Goal: Task Accomplishment & Management: Manage account settings

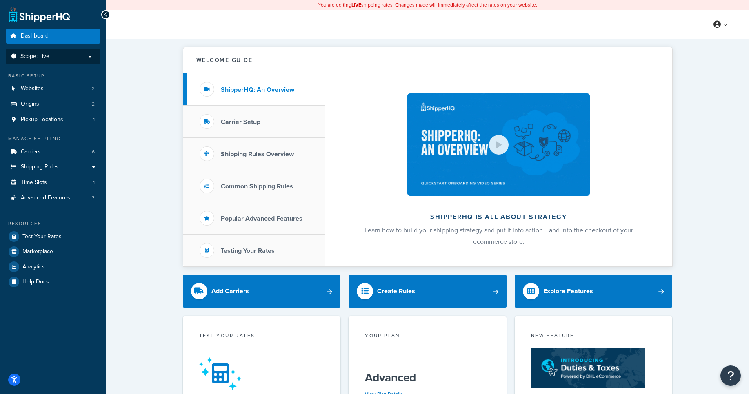
click at [81, 60] on li "Scope: Live" at bounding box center [53, 57] width 94 height 16
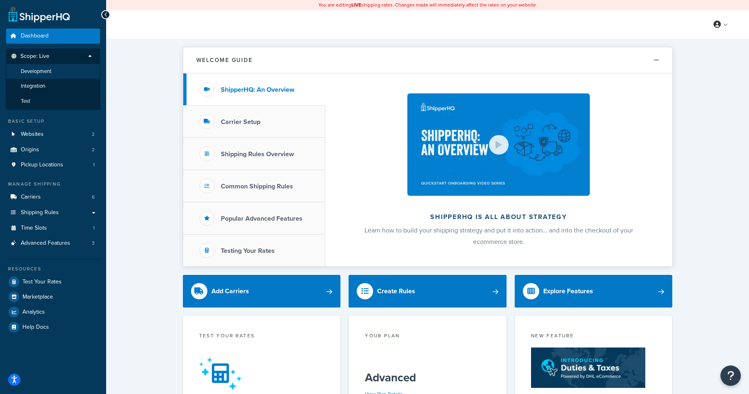
click at [68, 74] on li "Development" at bounding box center [53, 71] width 95 height 15
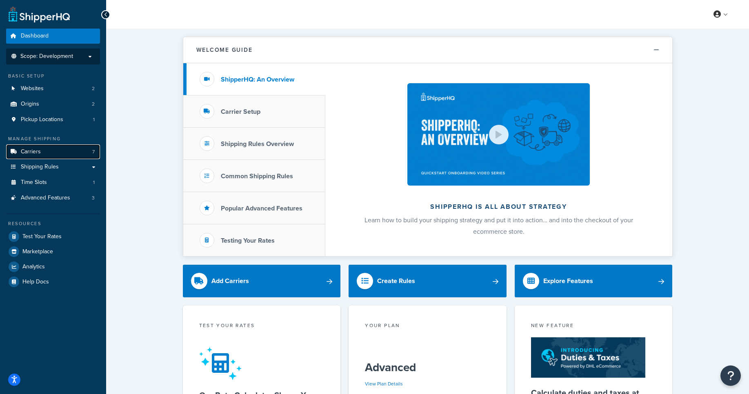
click at [51, 153] on link "Carriers 7" at bounding box center [53, 151] width 94 height 15
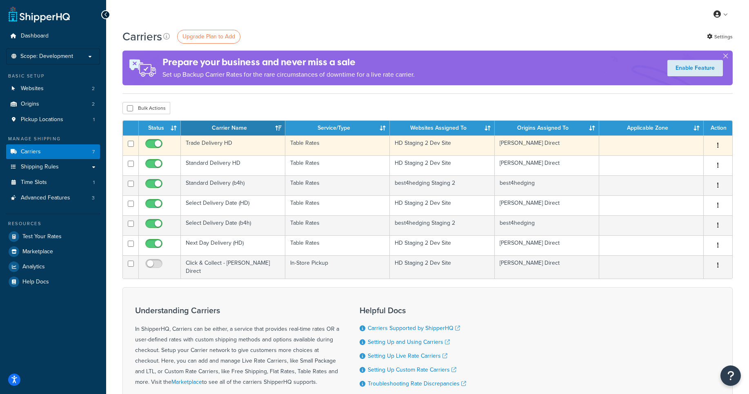
click at [713, 147] on button "button" at bounding box center [717, 145] width 11 height 13
click at [692, 160] on link "Edit" at bounding box center [684, 162] width 64 height 17
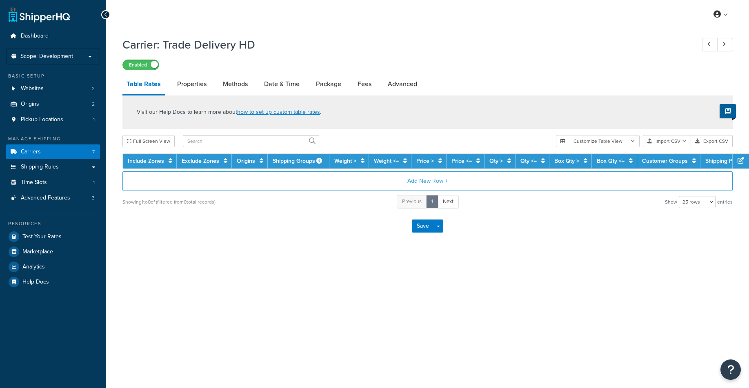
select select "25"
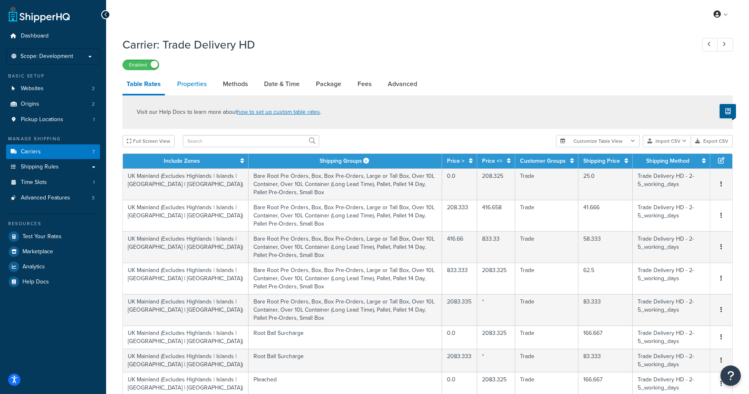
click at [185, 85] on link "Properties" at bounding box center [192, 84] width 38 height 20
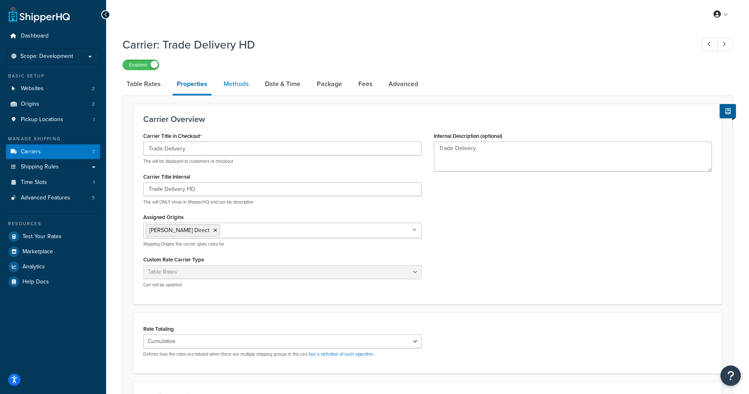
click at [233, 82] on link "Methods" at bounding box center [235, 84] width 33 height 20
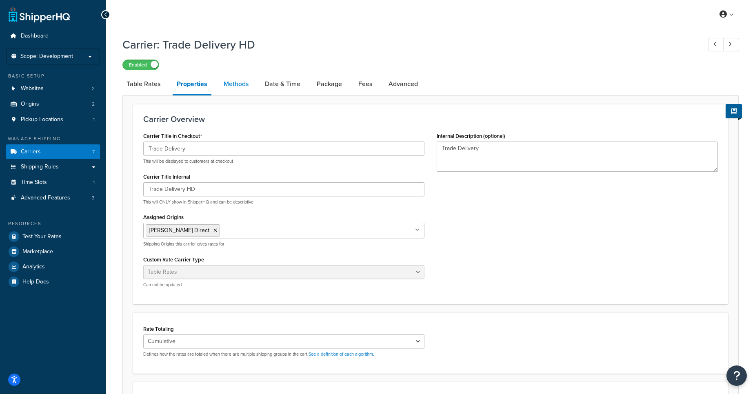
select select "25"
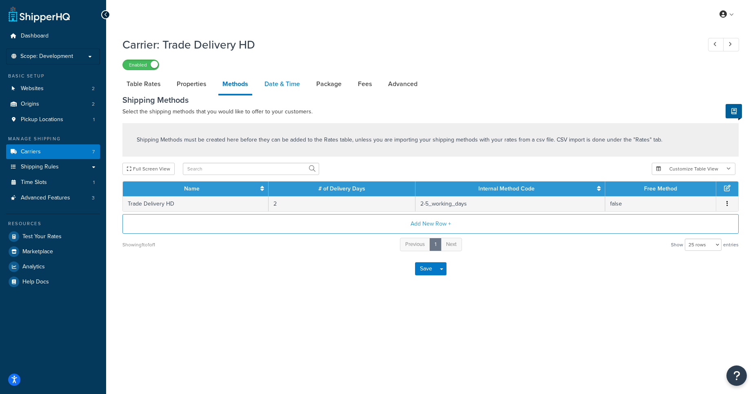
click at [286, 84] on link "Date & Time" at bounding box center [282, 84] width 44 height 20
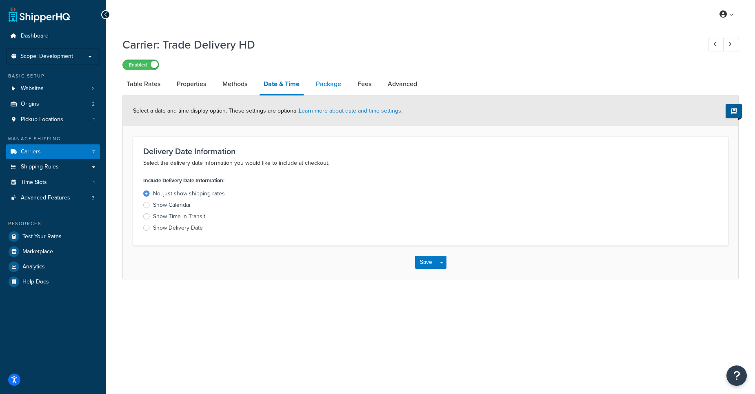
click at [336, 85] on link "Package" at bounding box center [328, 84] width 33 height 20
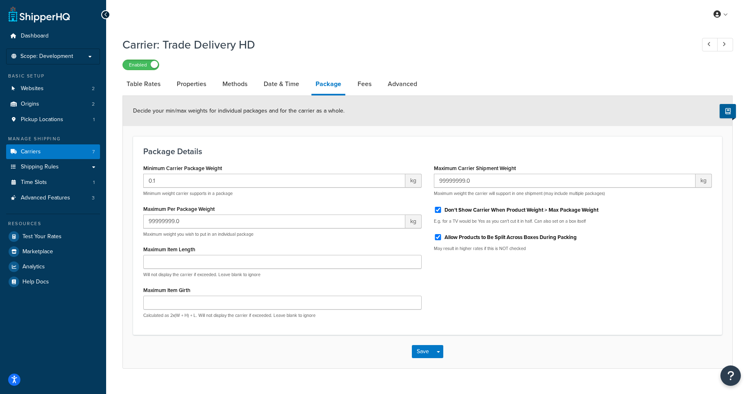
scroll to position [16, 0]
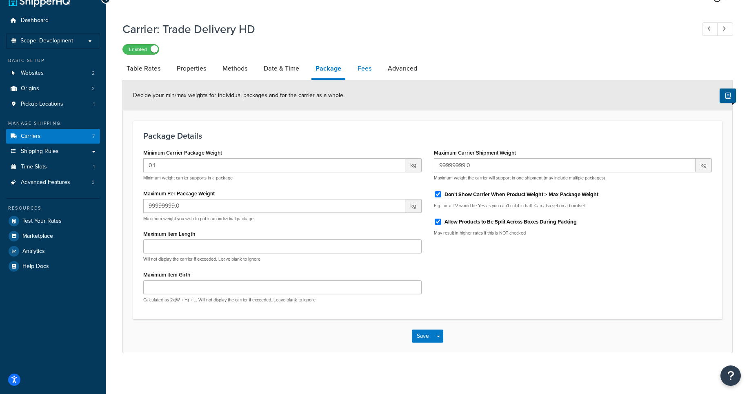
click at [370, 71] on link "Fees" at bounding box center [364, 69] width 22 height 20
select select "AFTER"
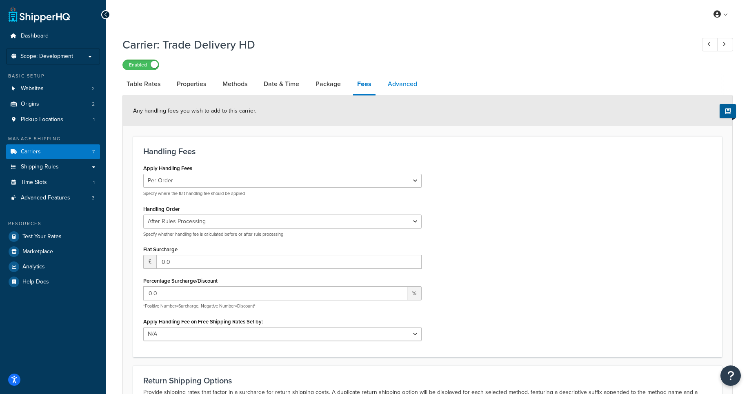
click at [400, 86] on link "Advanced" at bounding box center [402, 84] width 38 height 20
select select "false"
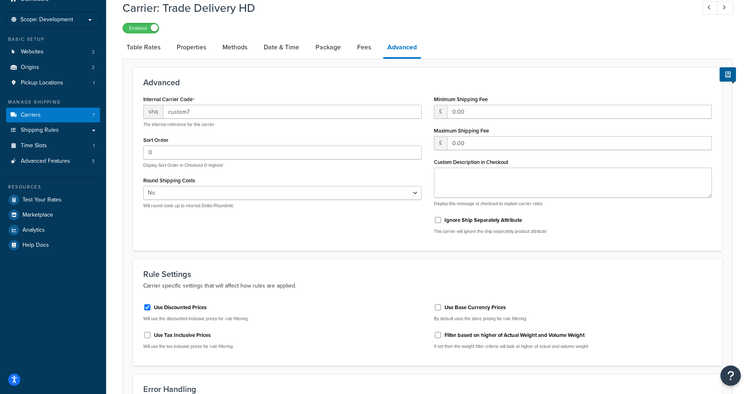
scroll to position [98, 0]
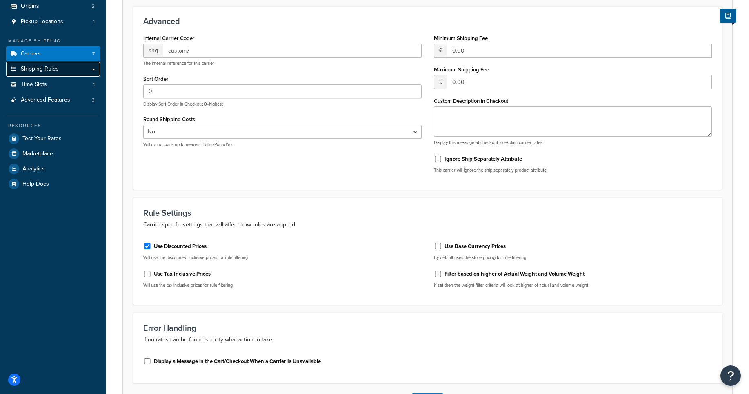
click at [43, 75] on link "Shipping Rules" at bounding box center [53, 69] width 94 height 15
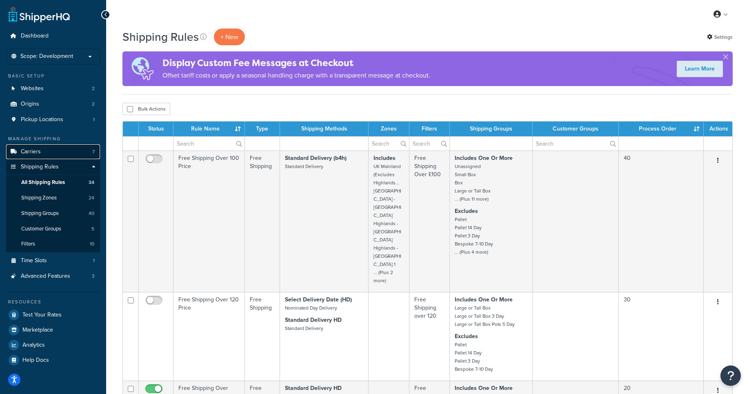
click at [53, 149] on link "Carriers 7" at bounding box center [53, 151] width 94 height 15
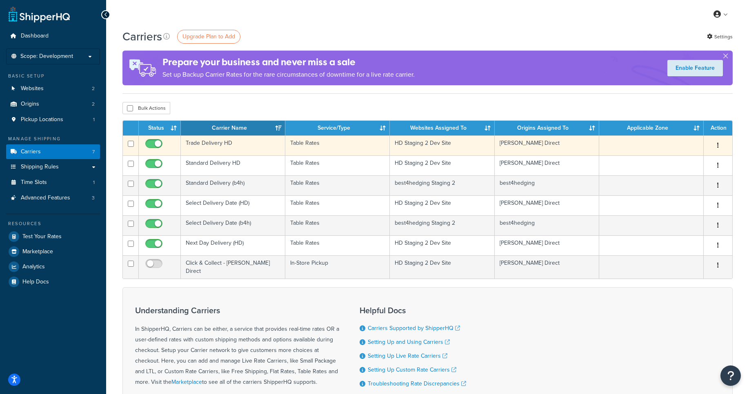
click at [721, 147] on button "button" at bounding box center [717, 145] width 11 height 13
click at [689, 163] on link "Edit" at bounding box center [684, 162] width 64 height 17
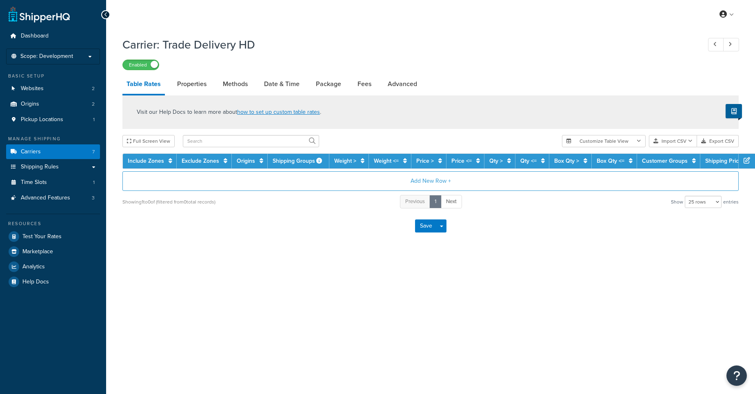
select select "25"
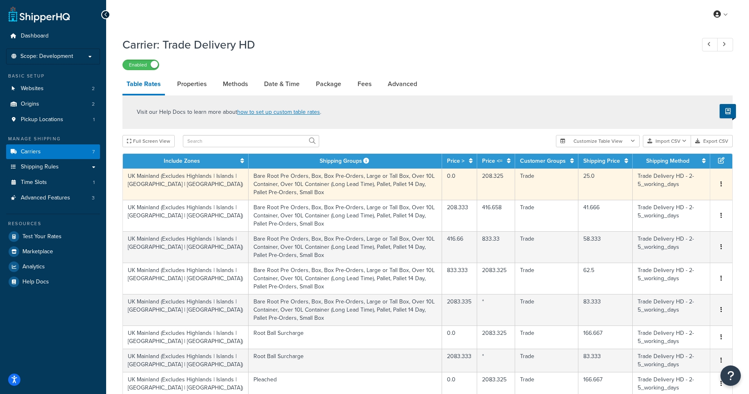
click at [719, 189] on button "button" at bounding box center [721, 184] width 7 height 9
click at [677, 174] on div "Edit" at bounding box center [679, 169] width 58 height 17
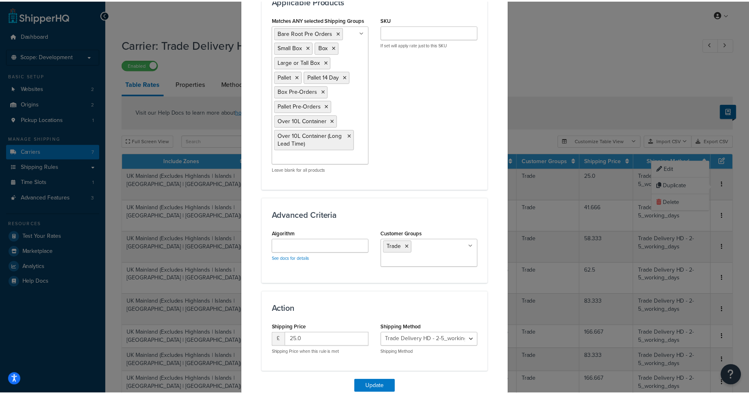
scroll to position [519, 0]
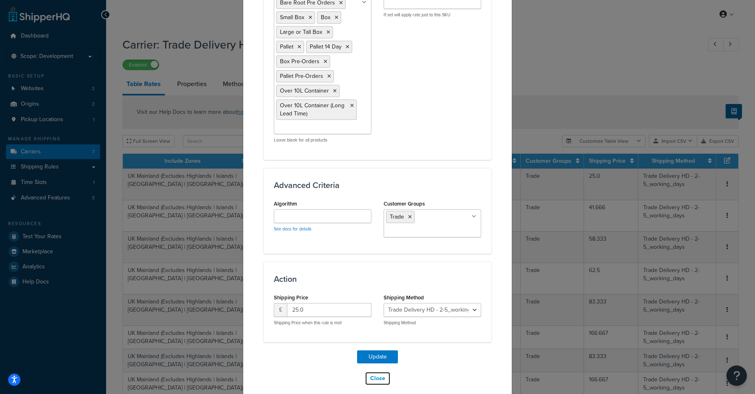
click at [375, 372] on button "Close" at bounding box center [378, 379] width 26 height 14
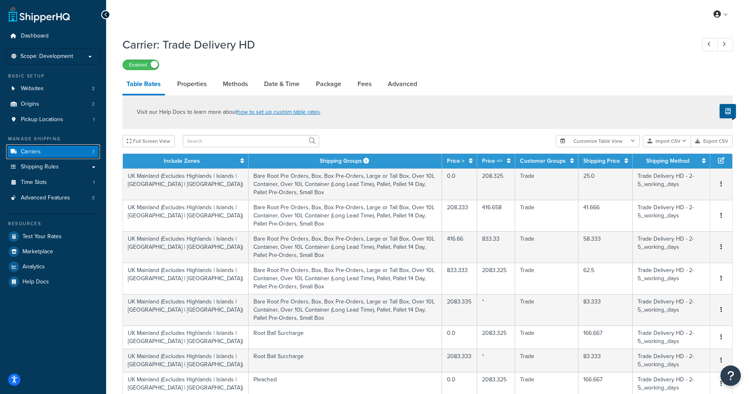
click at [28, 147] on link "Carriers 7" at bounding box center [53, 151] width 94 height 15
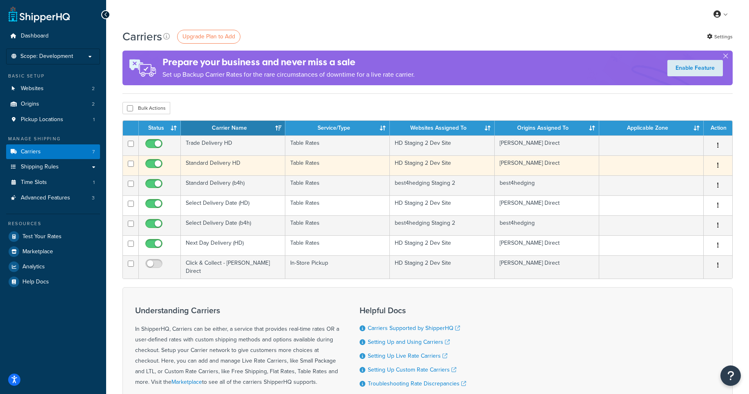
click at [714, 165] on button "button" at bounding box center [717, 165] width 11 height 13
click at [686, 179] on link "Edit" at bounding box center [684, 182] width 64 height 17
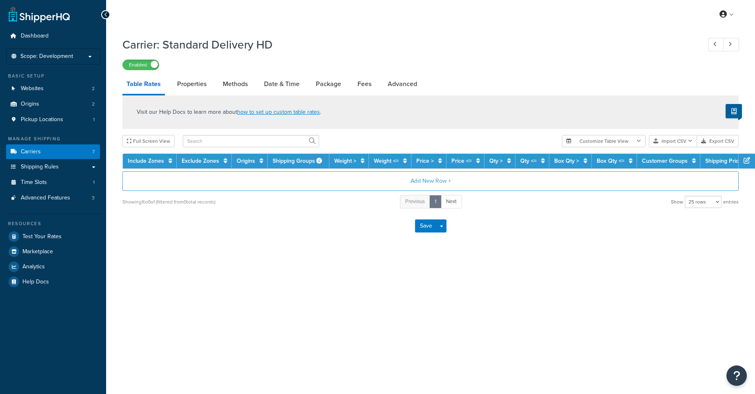
select select "25"
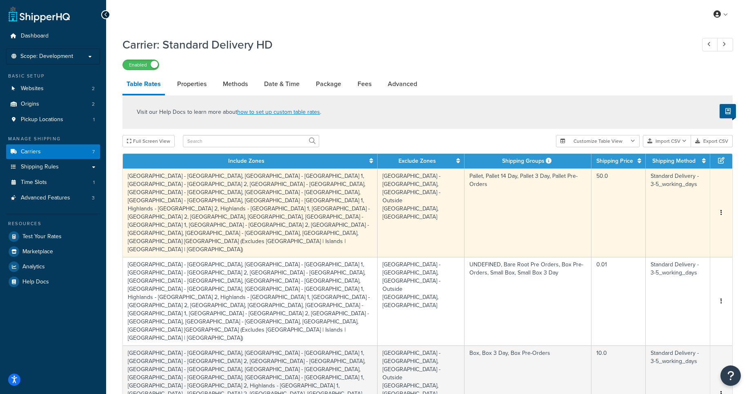
click at [720, 210] on icon "button" at bounding box center [721, 213] width 2 height 6
click at [672, 181] on div "Edit" at bounding box center [679, 181] width 58 height 17
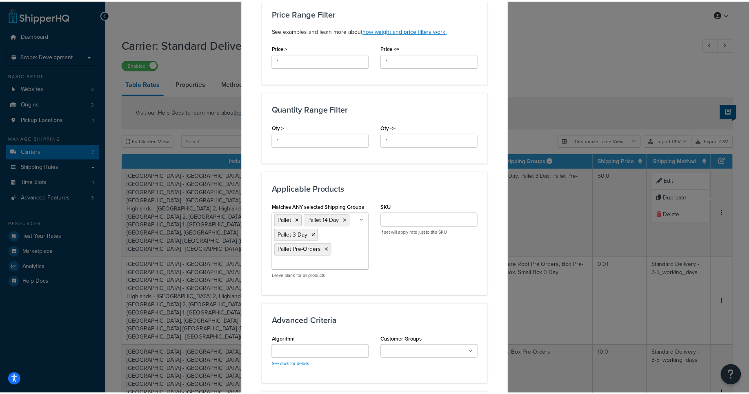
scroll to position [740, 0]
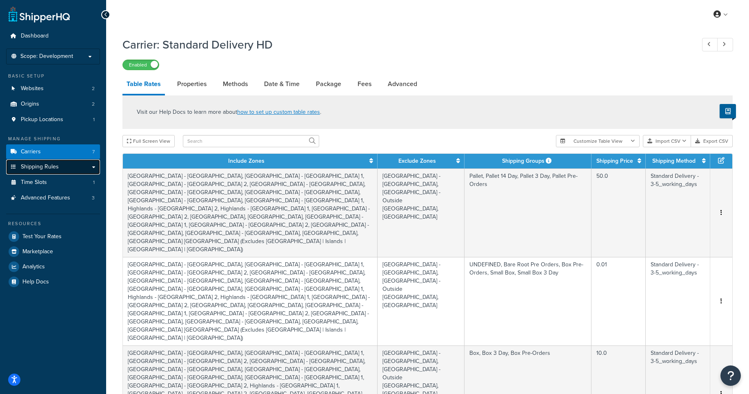
click at [35, 168] on span "Shipping Rules" at bounding box center [40, 167] width 38 height 7
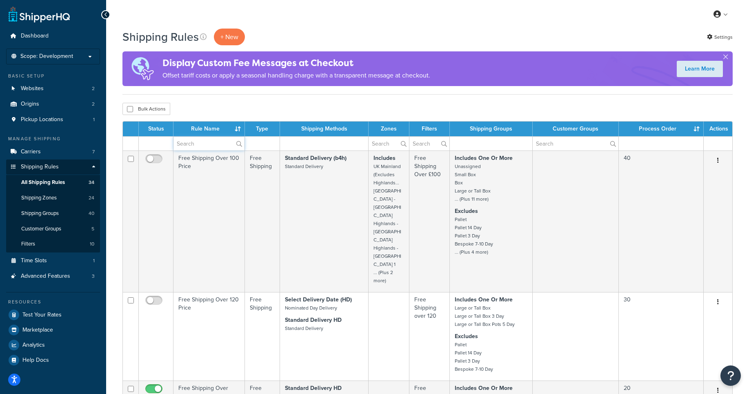
click at [217, 145] on input "text" at bounding box center [208, 144] width 71 height 14
type input "hide"
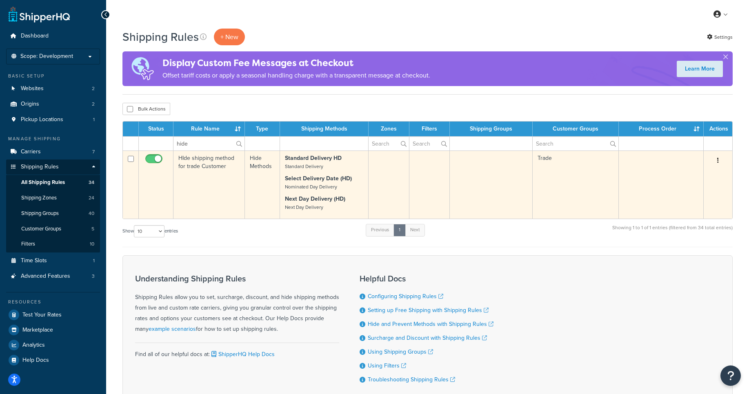
click at [715, 163] on button "button" at bounding box center [717, 160] width 11 height 13
click at [696, 180] on link "Edit" at bounding box center [690, 176] width 64 height 17
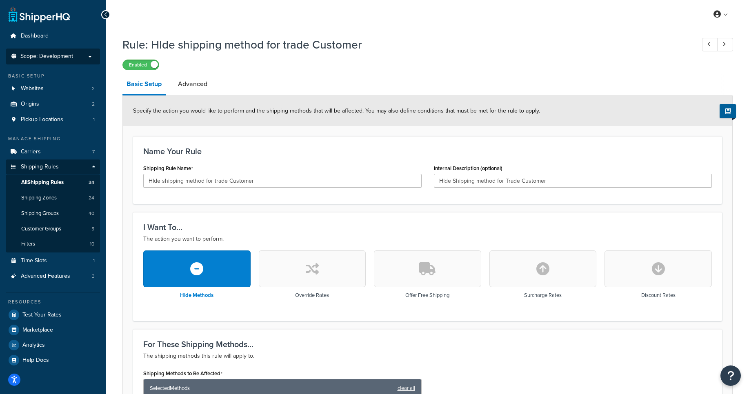
click at [83, 59] on p "Scope: Development" at bounding box center [53, 56] width 86 height 7
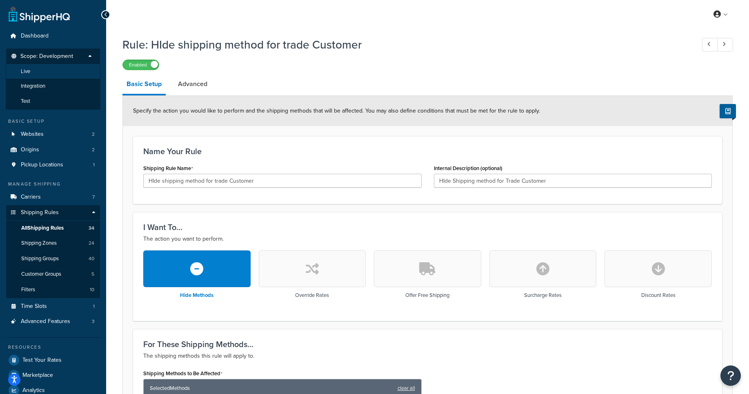
click at [59, 75] on li "Live" at bounding box center [53, 71] width 95 height 15
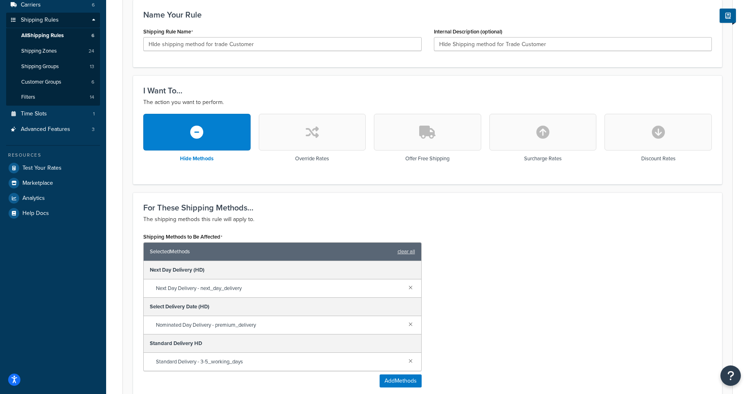
scroll to position [248, 0]
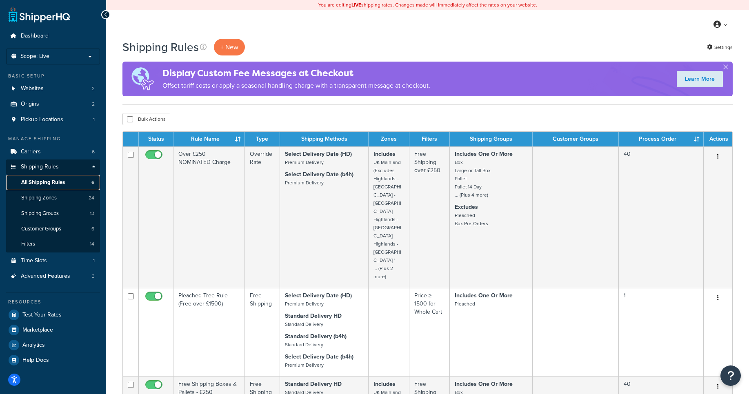
click at [57, 186] on span "All Shipping Rules" at bounding box center [43, 182] width 44 height 7
click at [154, 120] on button "Bulk Actions" at bounding box center [146, 119] width 48 height 12
checkbox input "true"
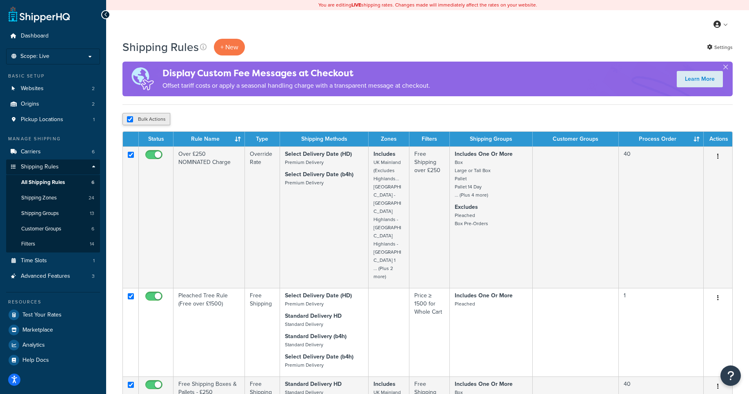
checkbox input "true"
click at [154, 120] on button "Bulk Actions" at bounding box center [146, 119] width 48 height 12
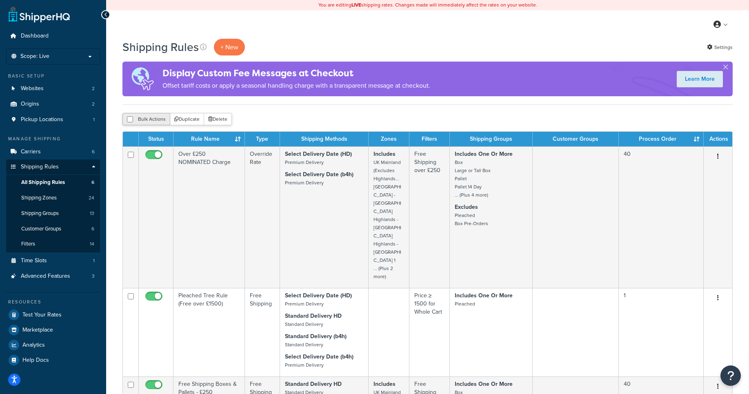
checkbox input "false"
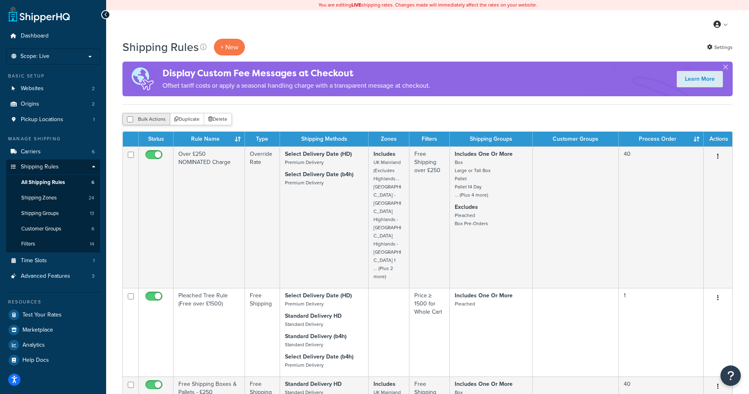
checkbox input "false"
click at [91, 168] on link "Shipping Rules" at bounding box center [53, 167] width 94 height 15
click at [36, 169] on span "Shipping Rules" at bounding box center [40, 167] width 38 height 7
click at [200, 49] on icon at bounding box center [203, 47] width 7 height 7
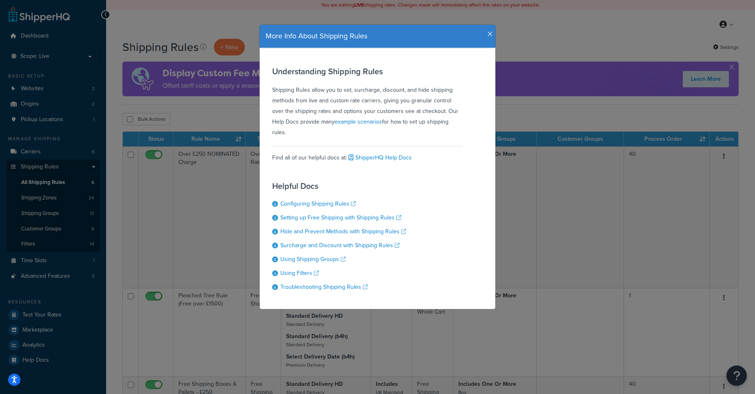
click at [487, 37] on icon "button" at bounding box center [490, 34] width 6 height 7
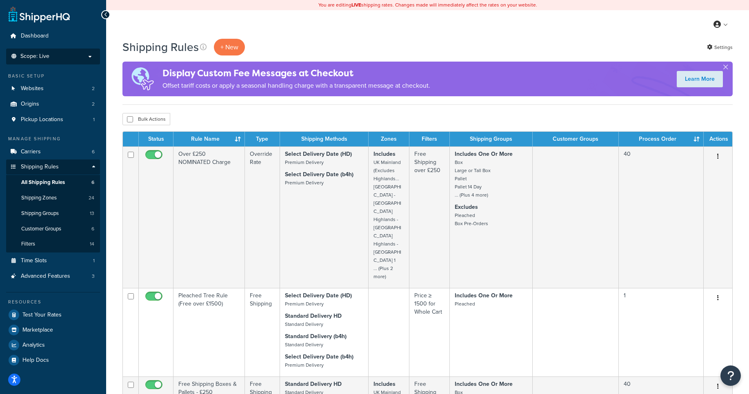
click at [84, 53] on p "Scope: Live" at bounding box center [53, 56] width 86 height 7
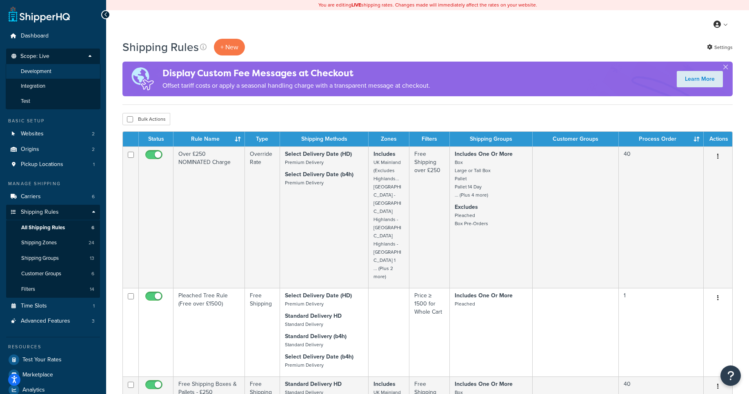
click at [62, 72] on li "Development" at bounding box center [53, 71] width 95 height 15
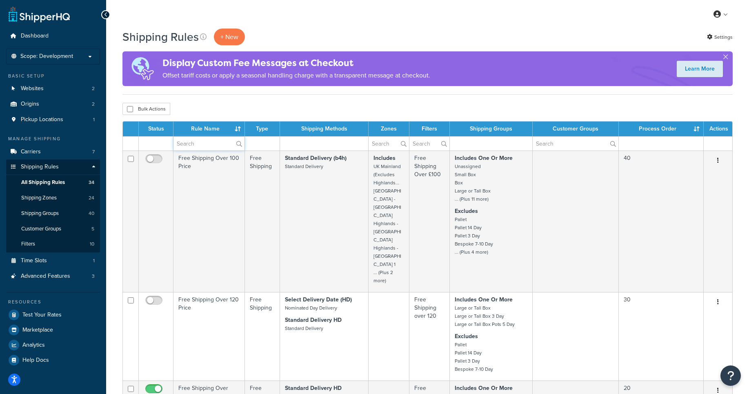
click at [204, 146] on input "text" at bounding box center [208, 144] width 71 height 14
click at [91, 60] on p "Scope: Development" at bounding box center [53, 56] width 86 height 7
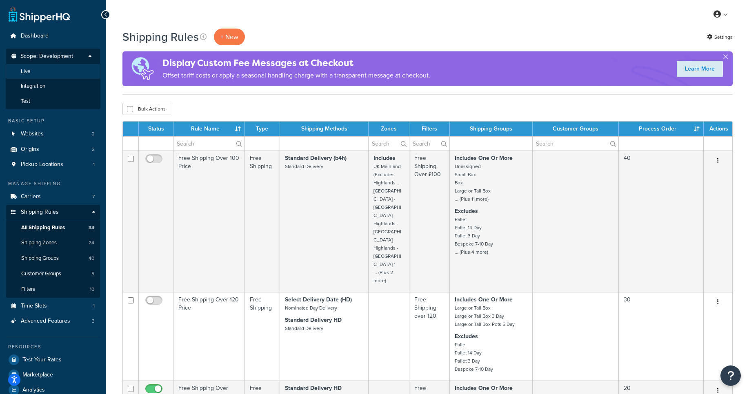
click at [52, 75] on li "Live" at bounding box center [53, 71] width 95 height 15
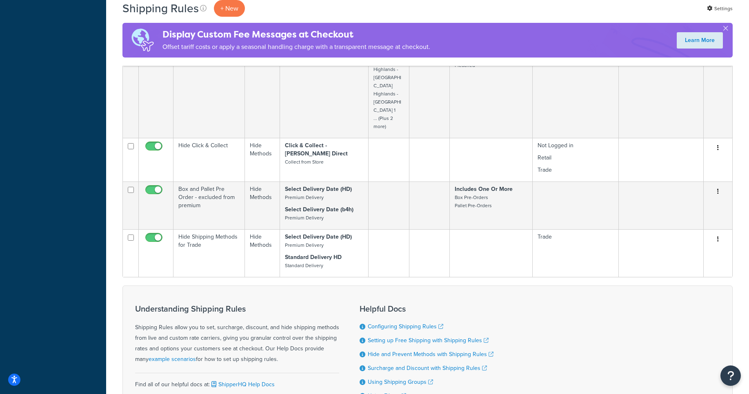
scroll to position [405, 0]
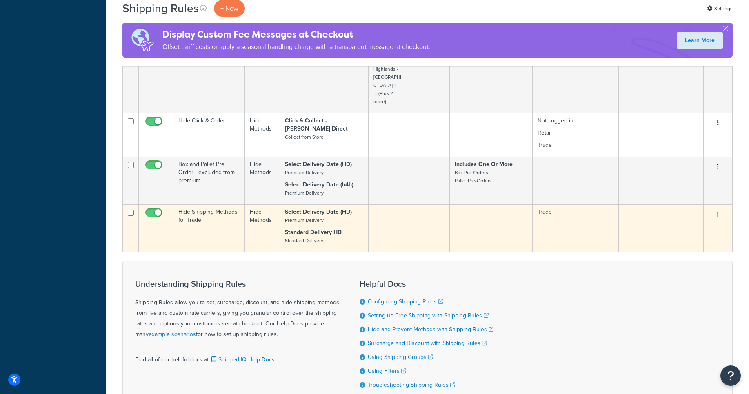
click at [231, 204] on td "Hide Shipping Methods for Trade" at bounding box center [208, 228] width 71 height 48
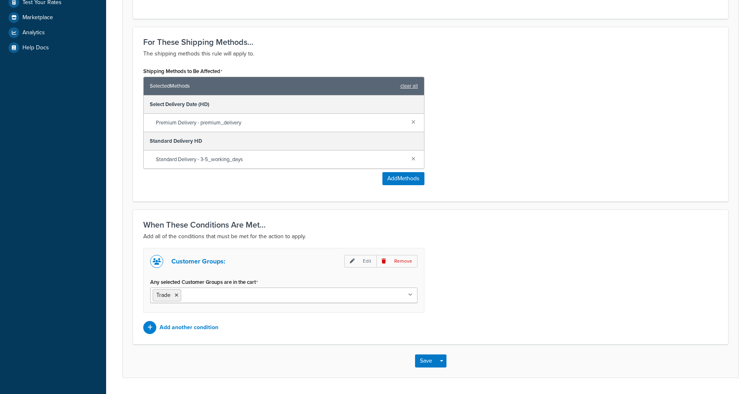
scroll to position [338, 0]
